Goal: Book appointment/travel/reservation

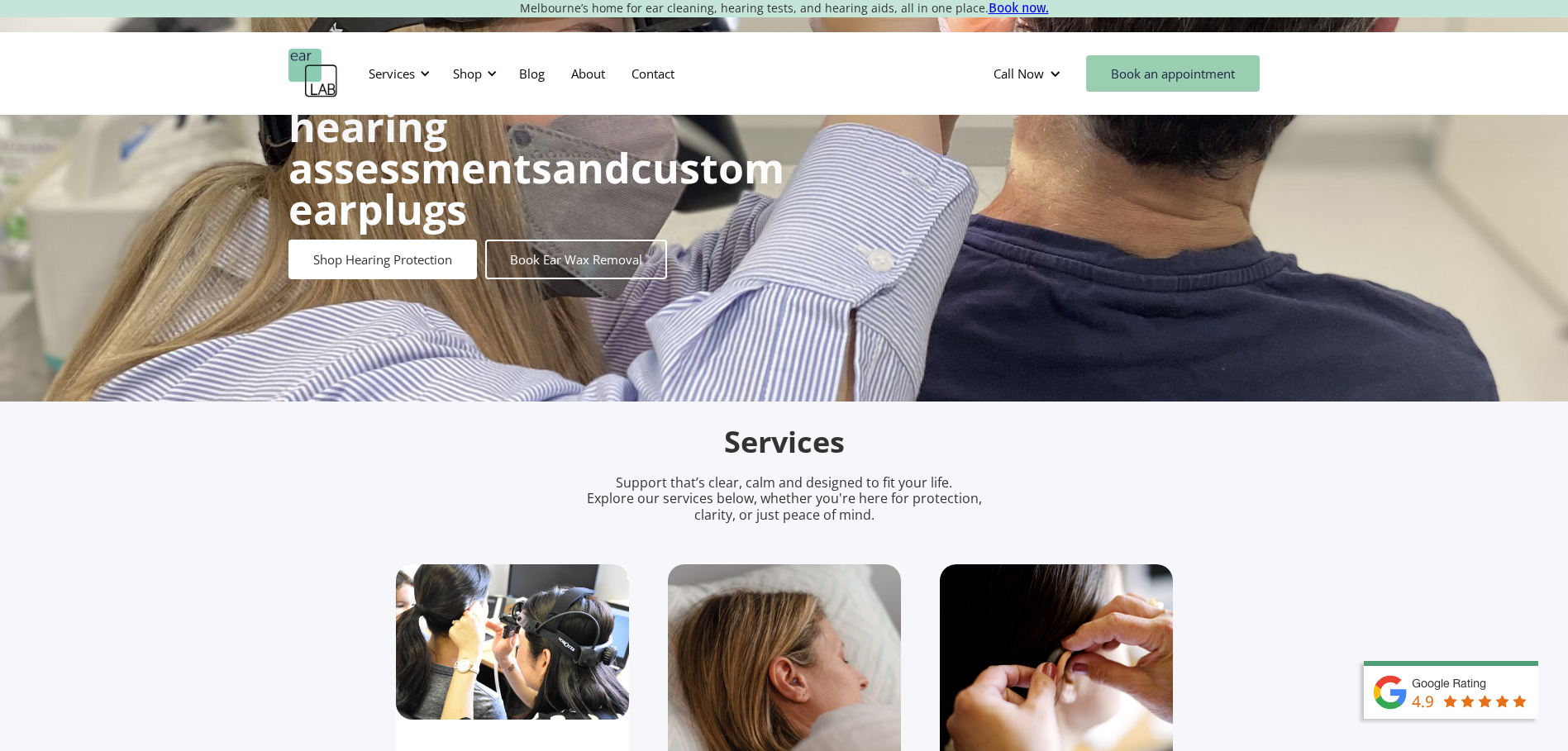
click at [1162, 64] on link "Book an appointment" at bounding box center [1172, 73] width 173 height 36
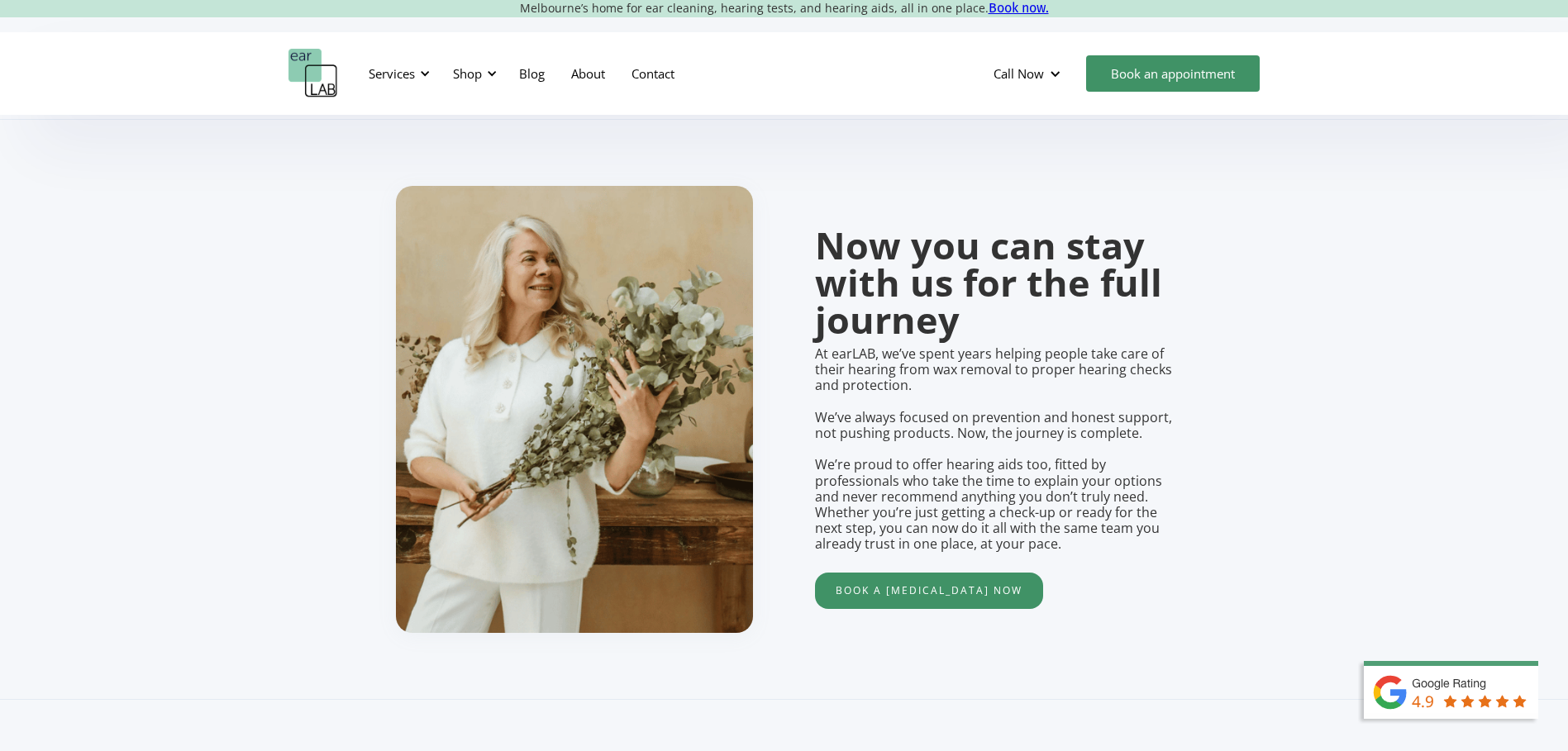
scroll to position [1240, 0]
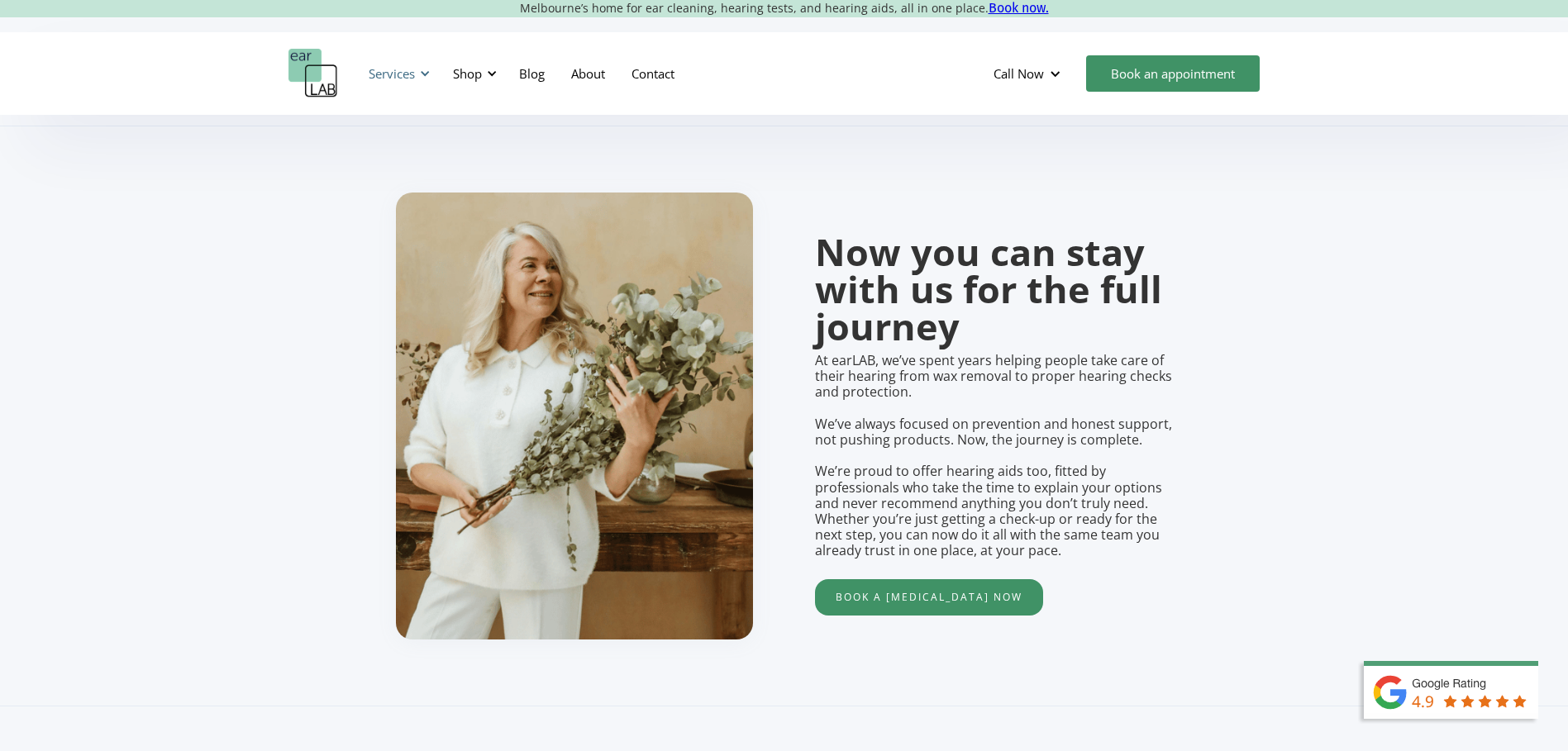
click at [417, 72] on div "Services" at bounding box center [397, 73] width 76 height 50
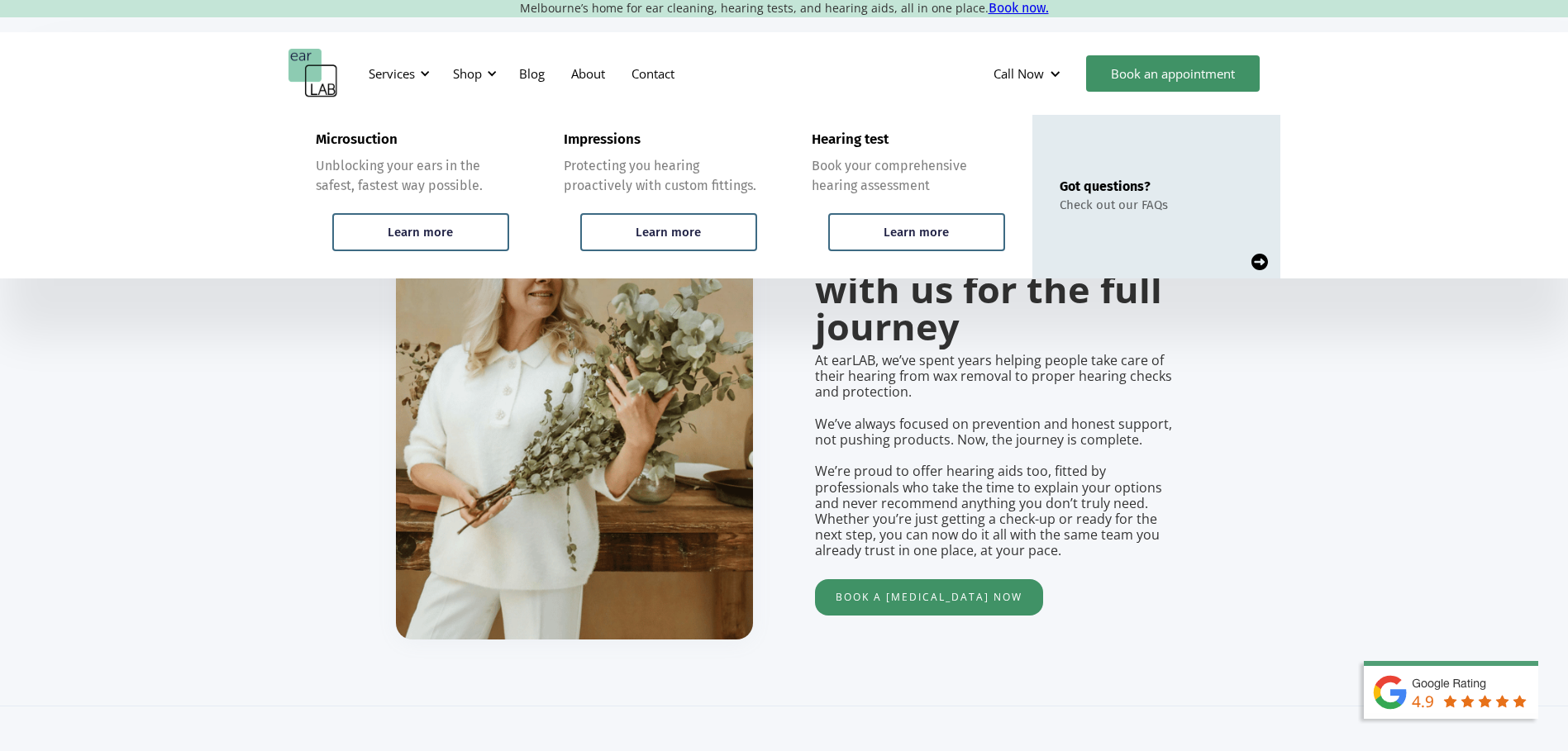
click at [1361, 410] on section "Now you can stay with us for the full journey At earLAB, we’ve spent years help…" at bounding box center [784, 416] width 1568 height 580
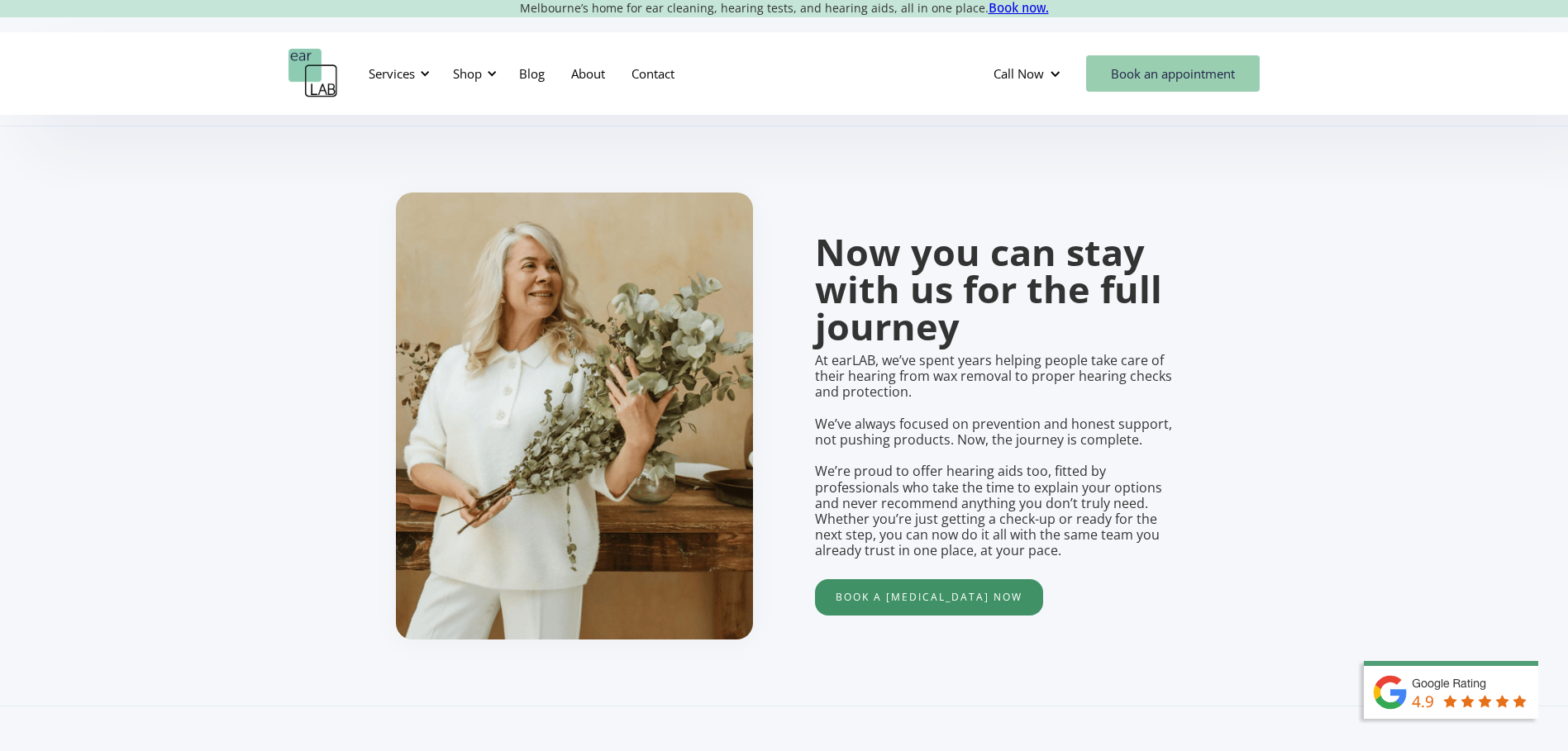
click at [1205, 83] on link "Book an appointment" at bounding box center [1172, 73] width 173 height 36
